Goal: Information Seeking & Learning: Learn about a topic

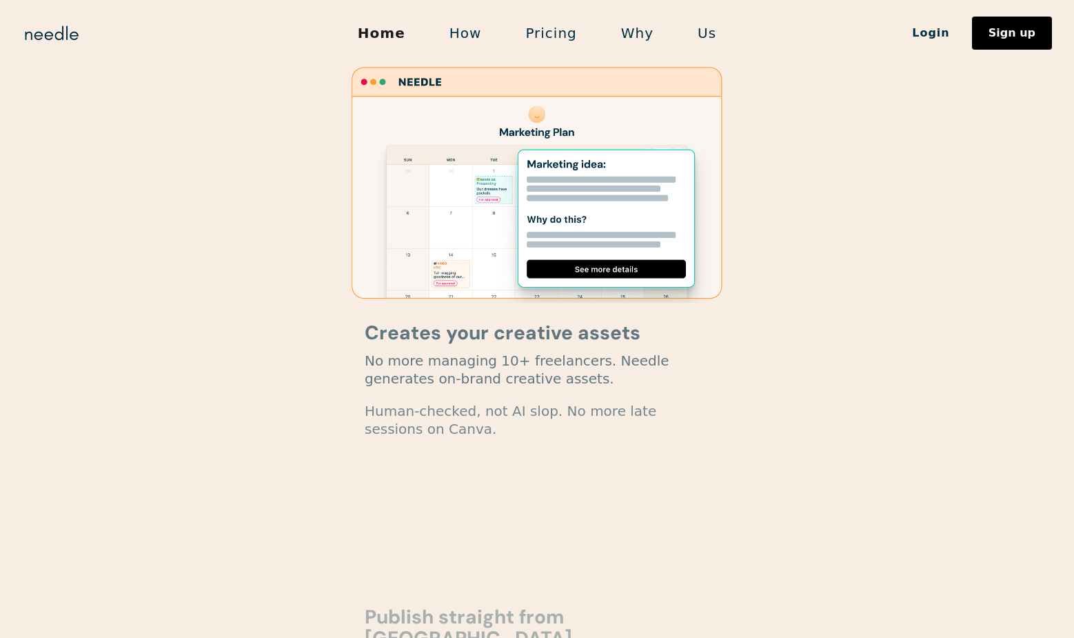
scroll to position [1890, 0]
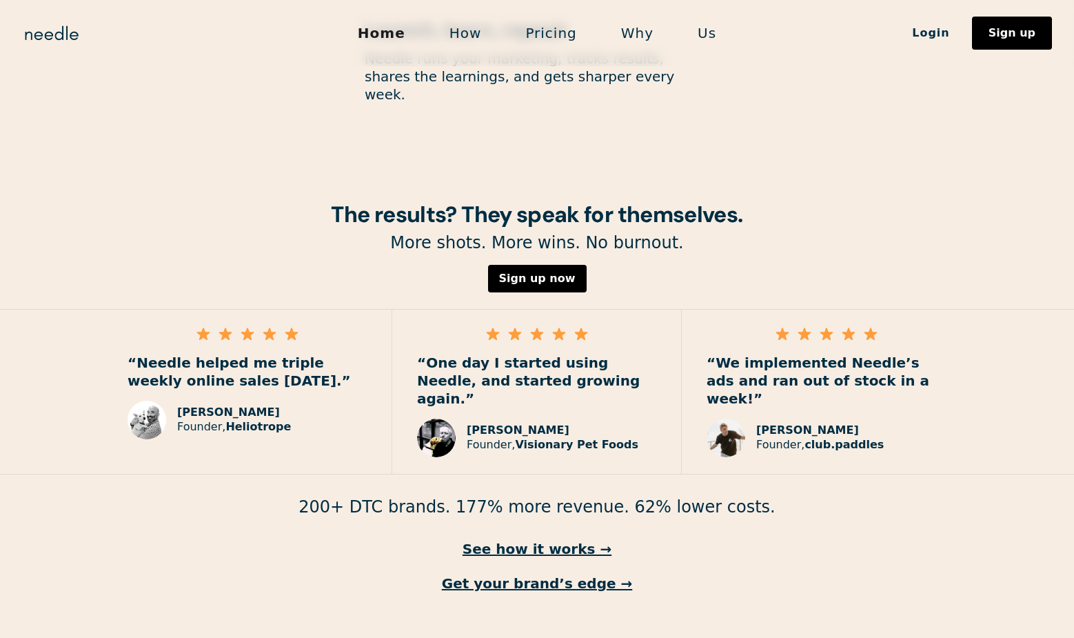
click at [706, 33] on link "Us" at bounding box center [707, 33] width 63 height 29
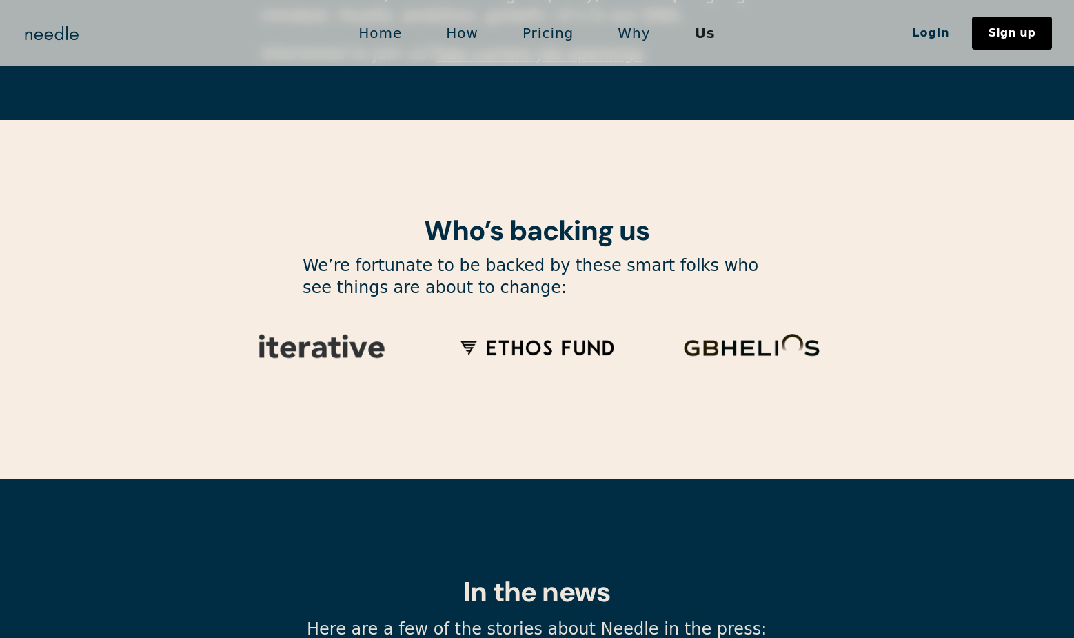
scroll to position [4562, 0]
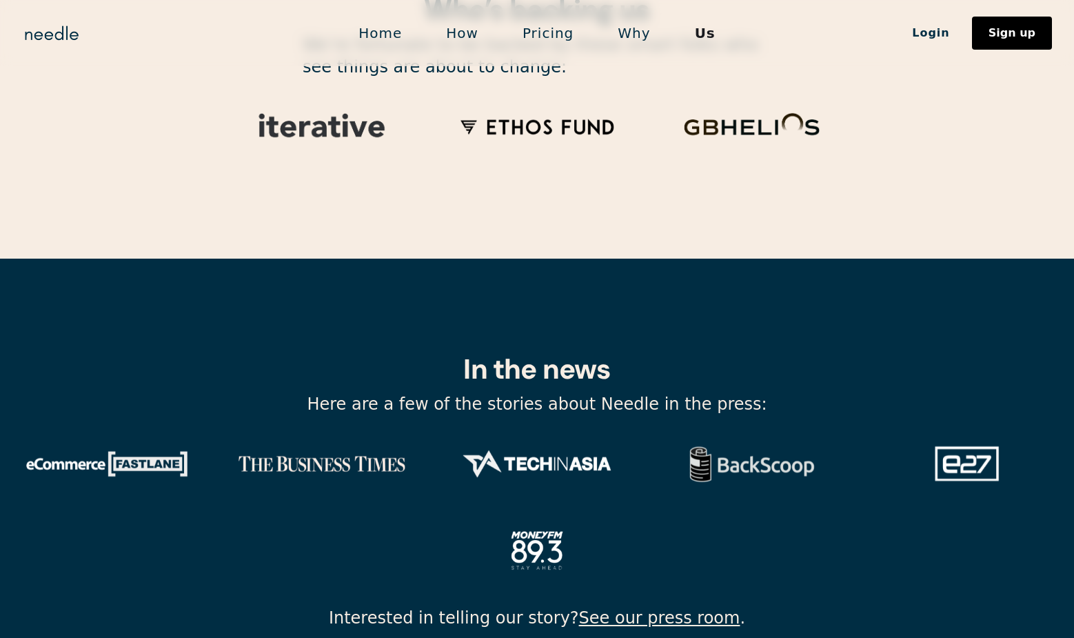
click at [381, 22] on link "Home" at bounding box center [381, 33] width 88 height 29
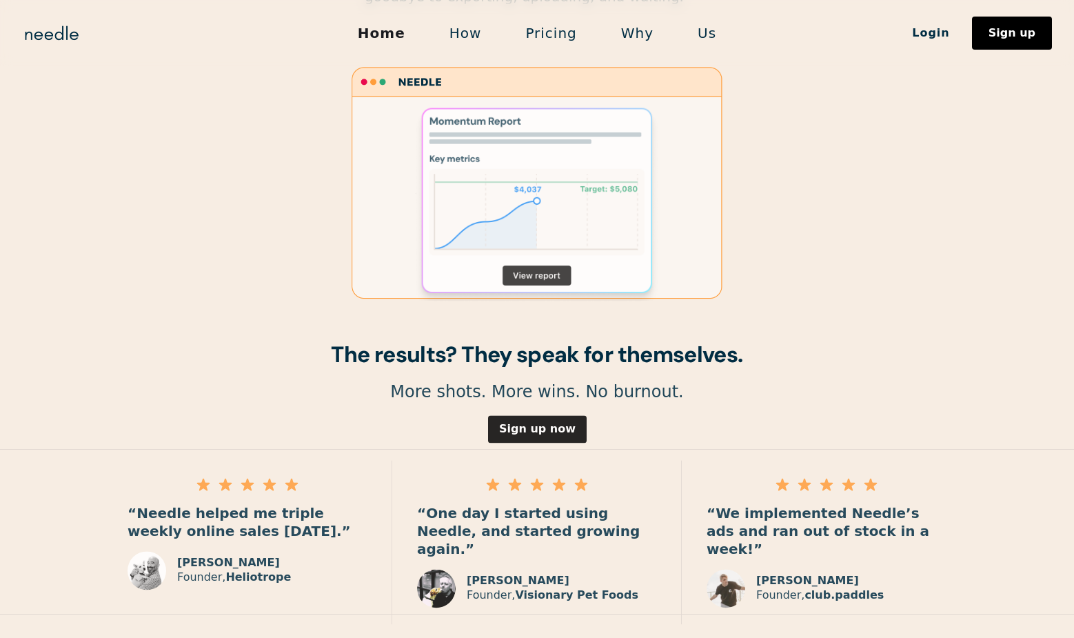
scroll to position [1890, 0]
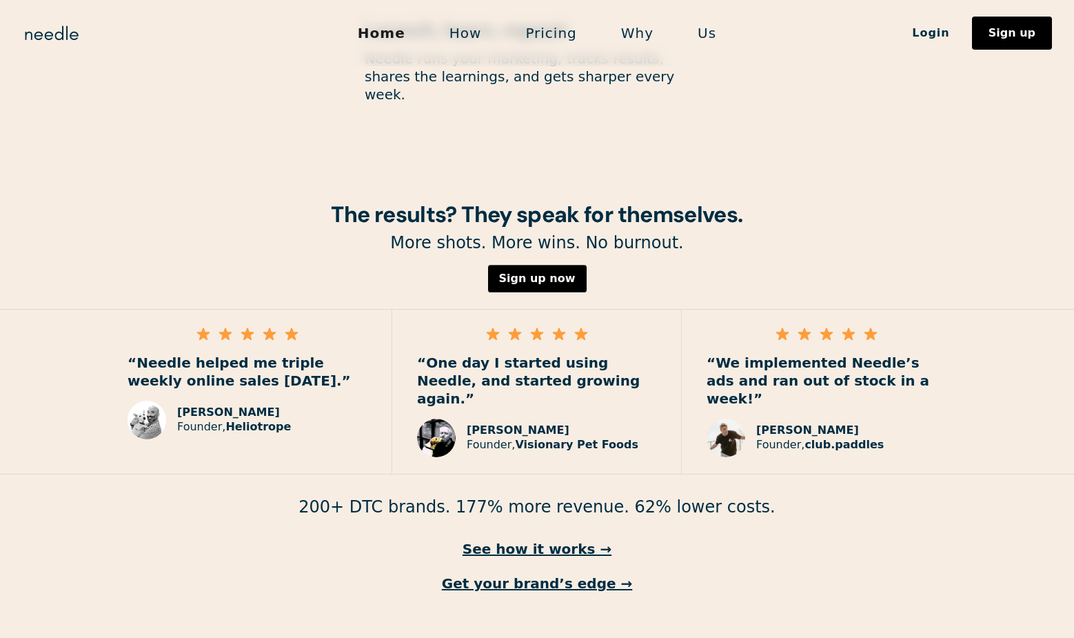
click at [572, 37] on link "Pricing" at bounding box center [550, 33] width 95 height 29
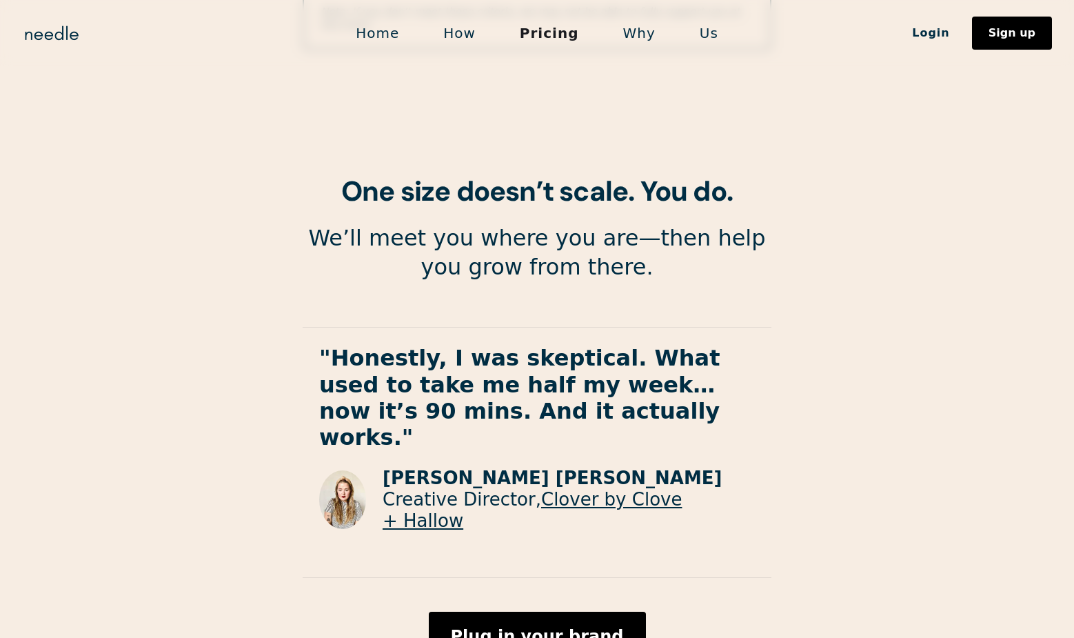
scroll to position [2445, 0]
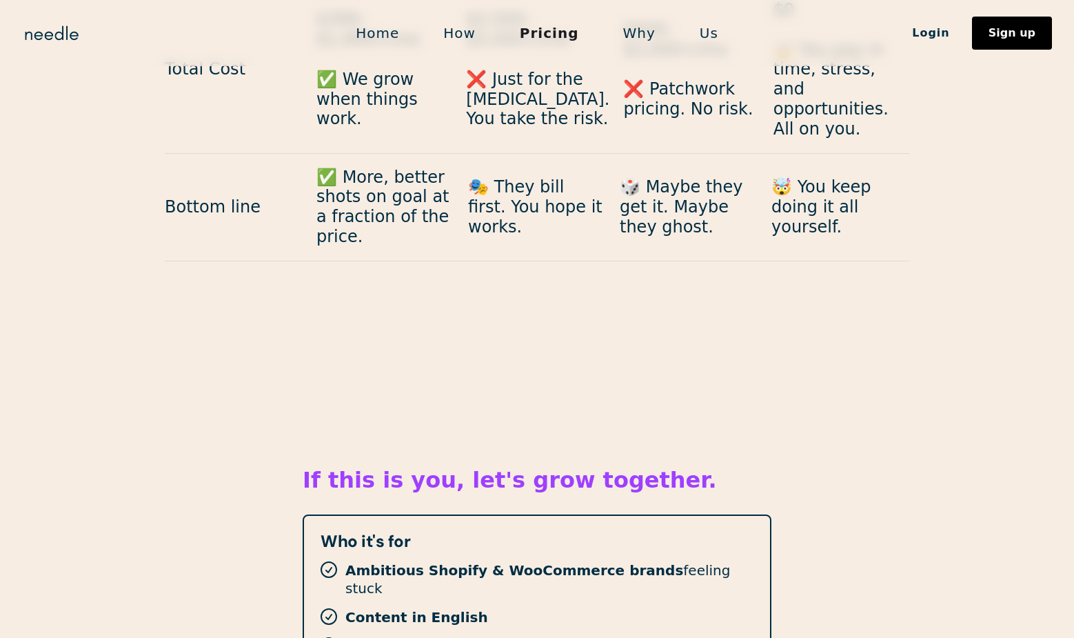
scroll to position [1710, 0]
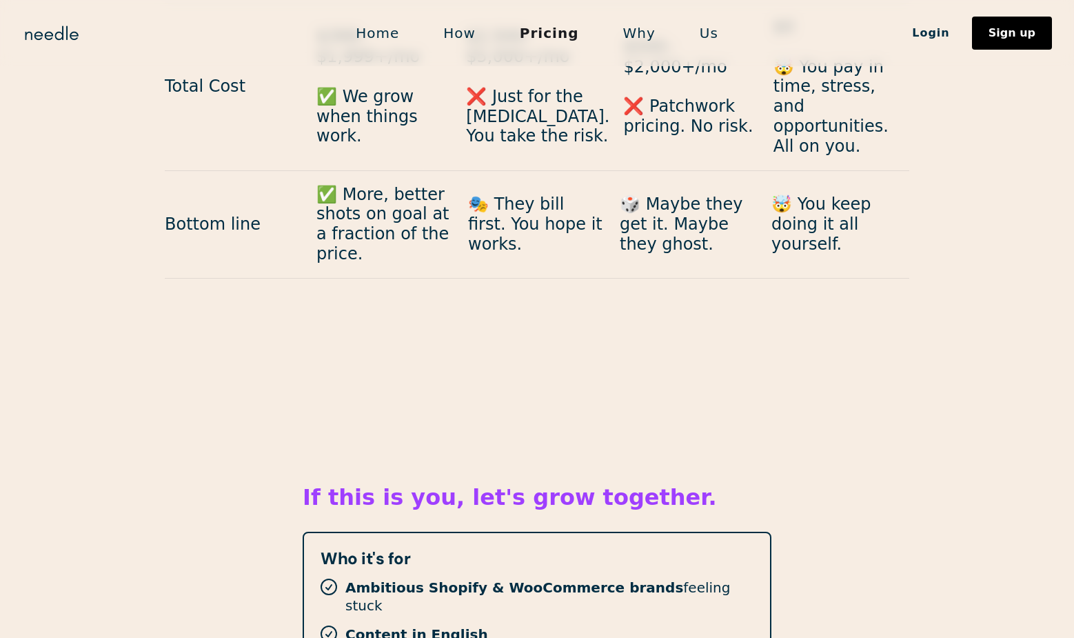
click at [373, 32] on link "Home" at bounding box center [378, 33] width 88 height 29
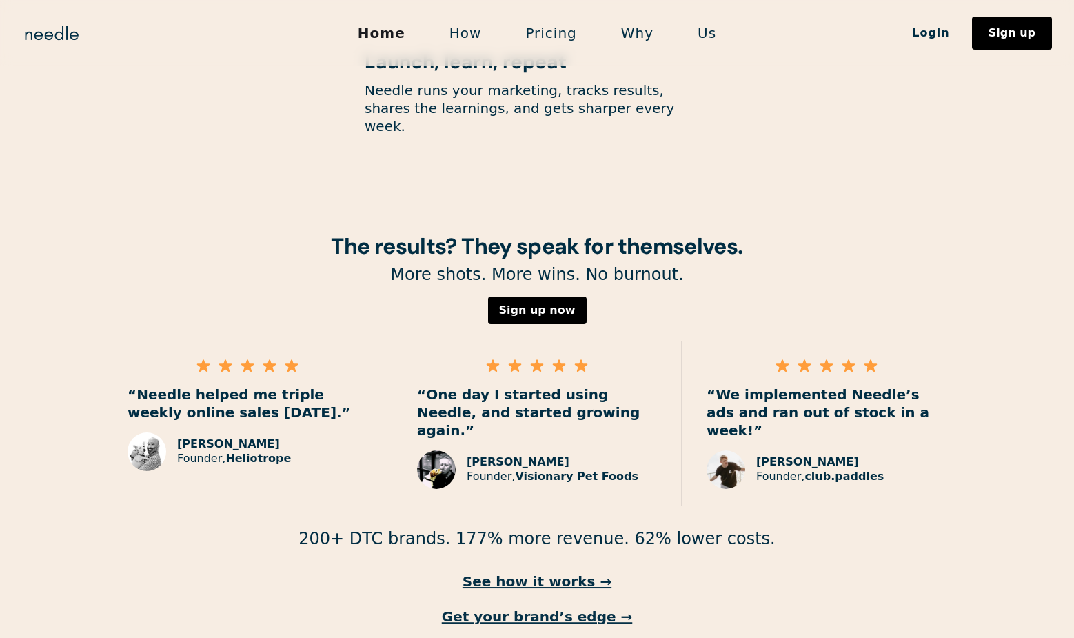
scroll to position [1890, 0]
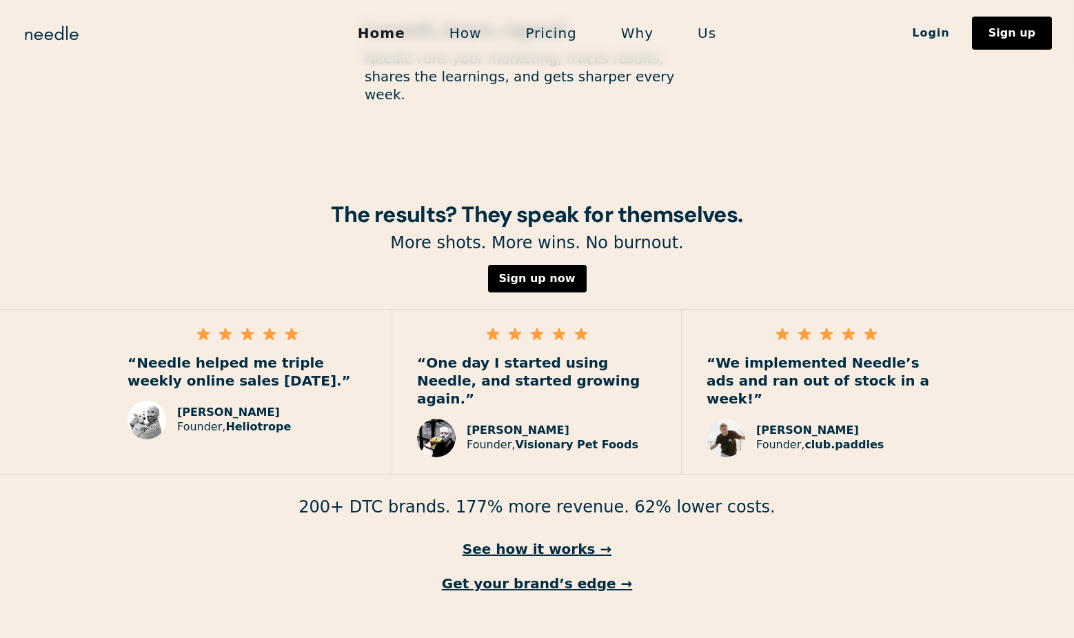
click at [701, 32] on link "Us" at bounding box center [707, 33] width 63 height 29
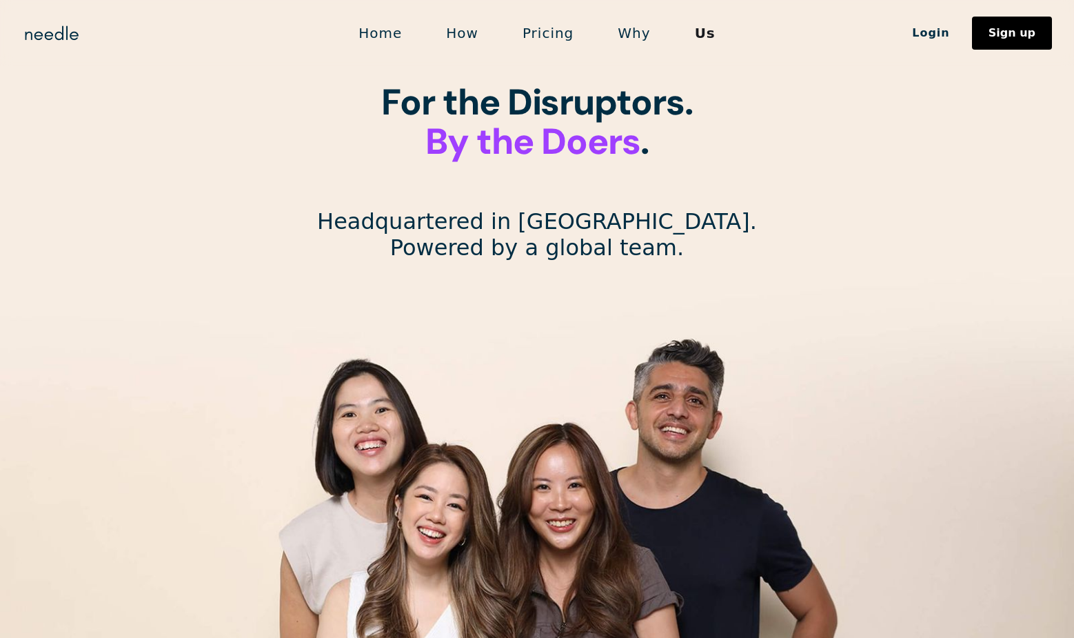
click at [631, 37] on link "Why" at bounding box center [634, 33] width 77 height 29
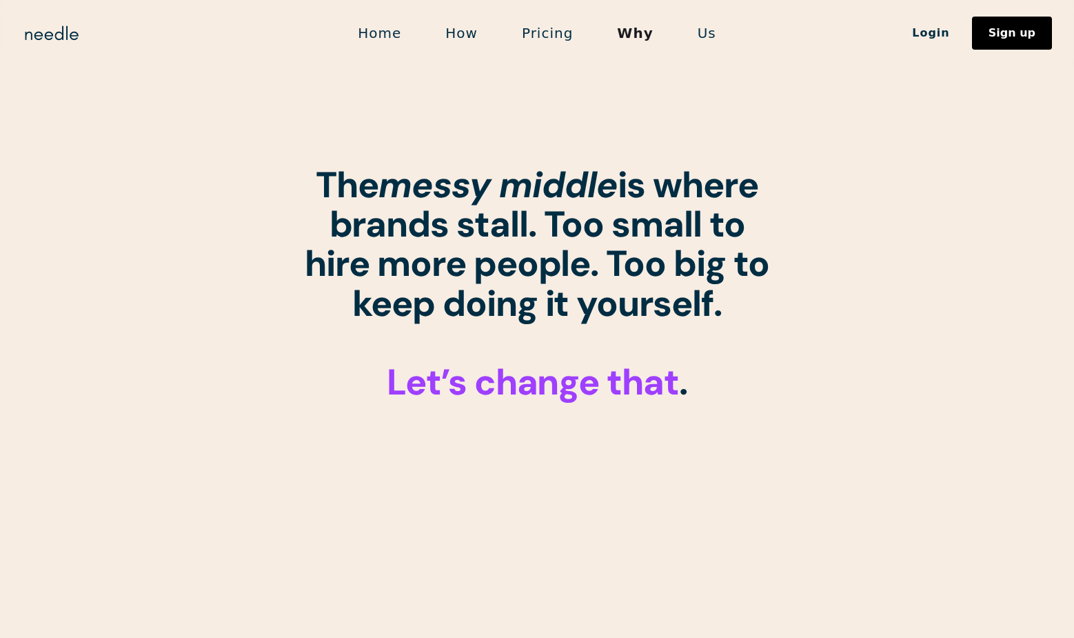
click at [542, 29] on link "Pricing" at bounding box center [547, 33] width 95 height 29
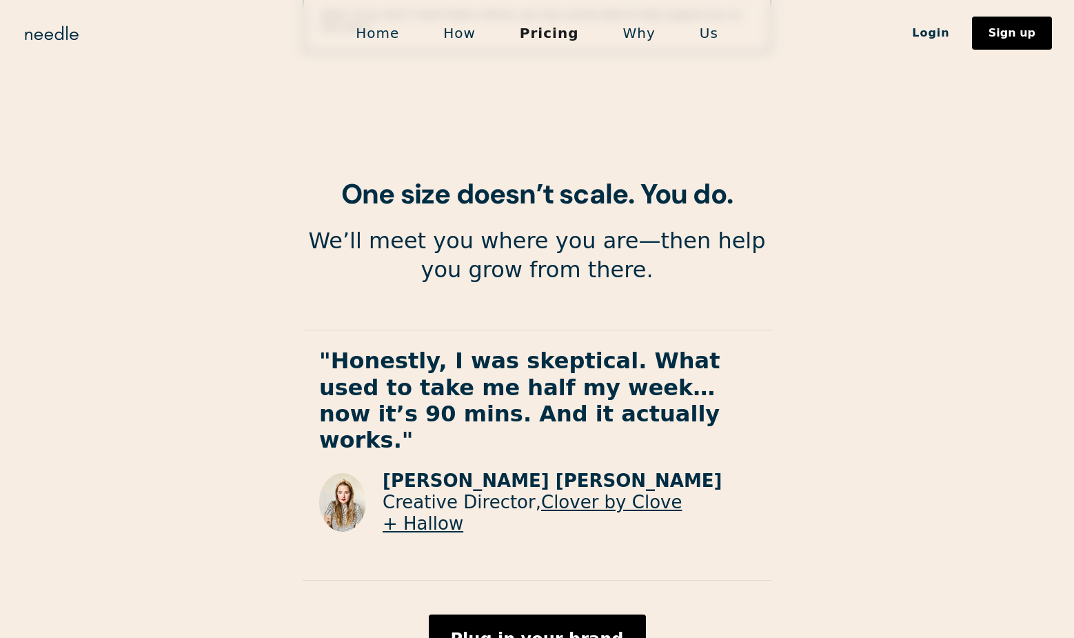
scroll to position [2449, 0]
